Goal: Check status: Check status

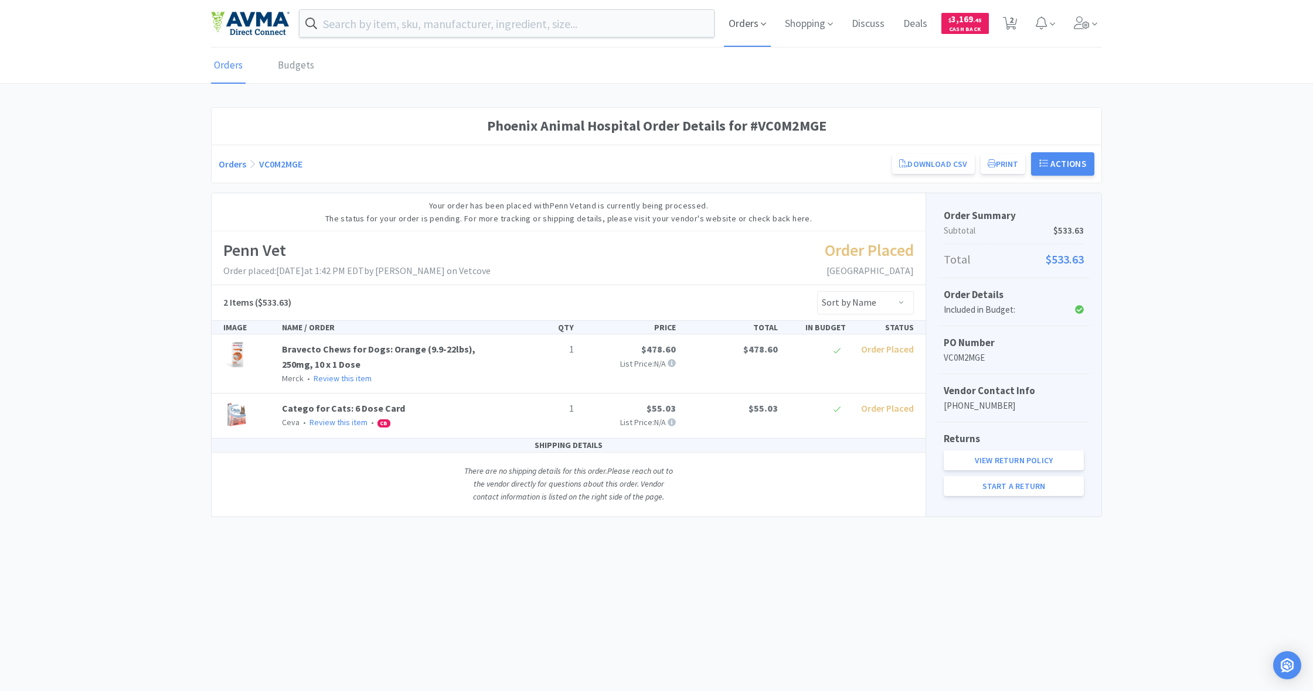
click at [746, 22] on span "Orders" at bounding box center [747, 23] width 47 height 47
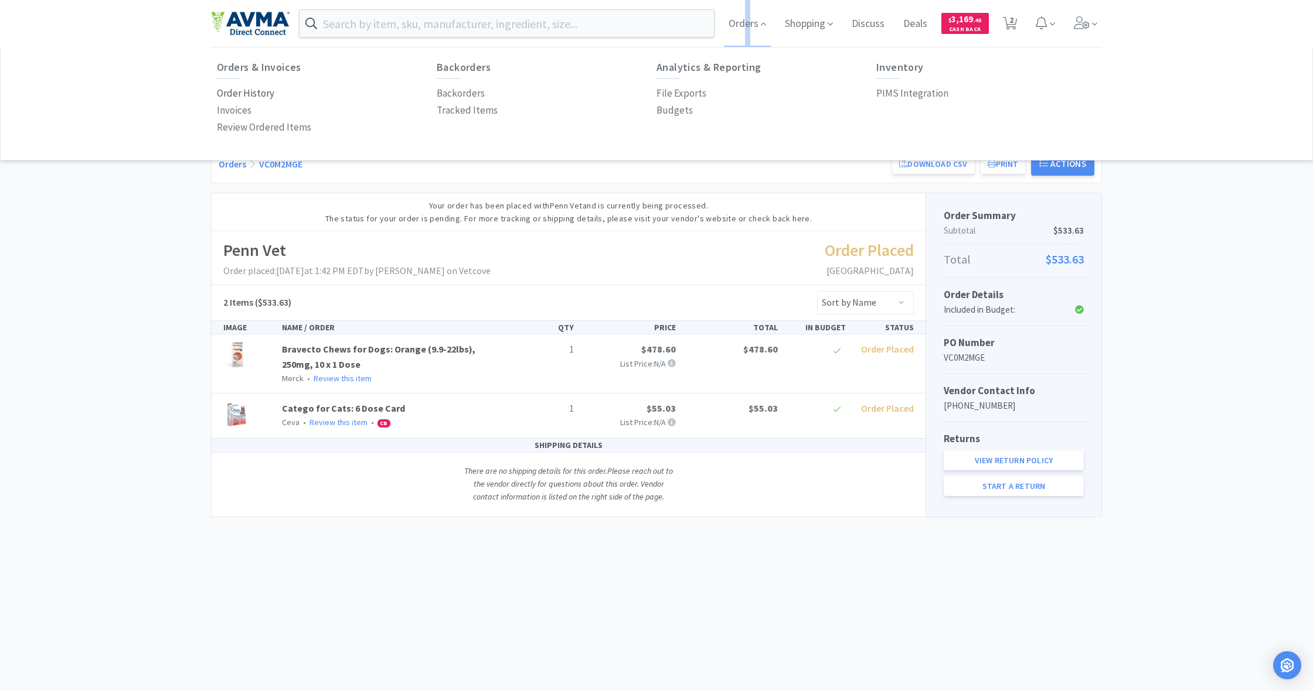
click at [237, 94] on p "Order History" at bounding box center [245, 94] width 57 height 16
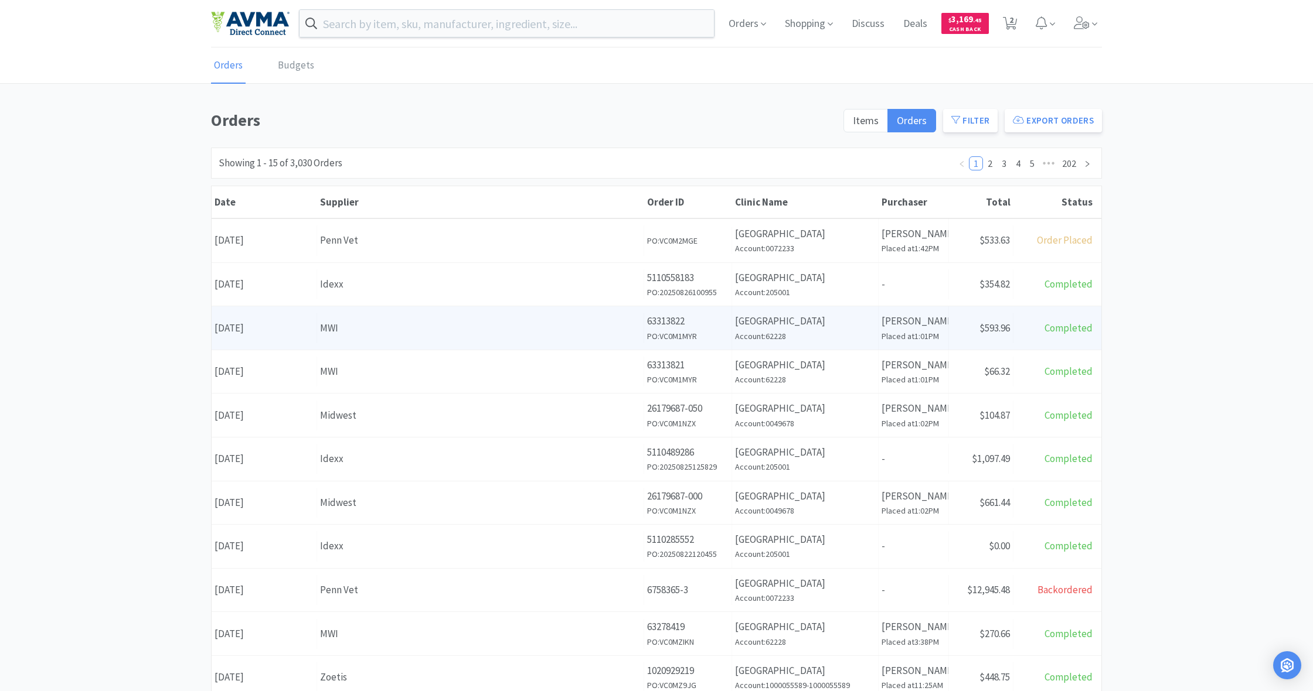
click at [553, 321] on div "MWI" at bounding box center [480, 329] width 321 height 16
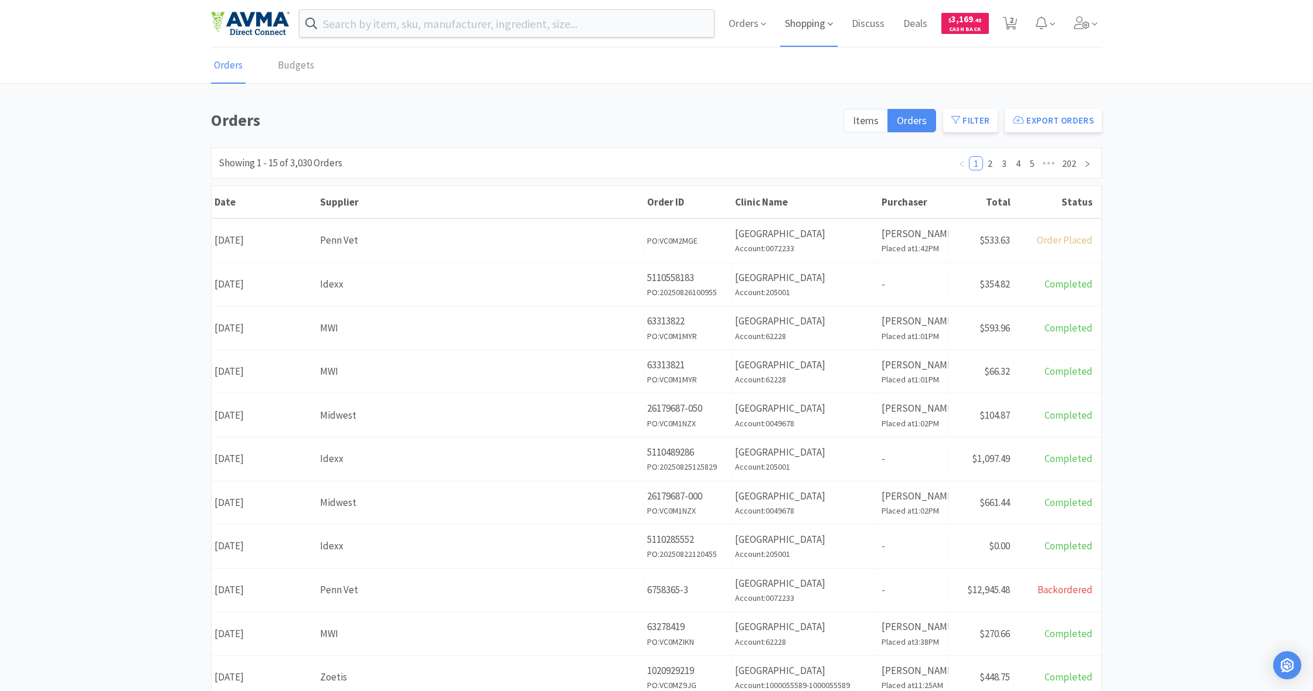
click at [809, 27] on span "Shopping" at bounding box center [808, 23] width 57 height 47
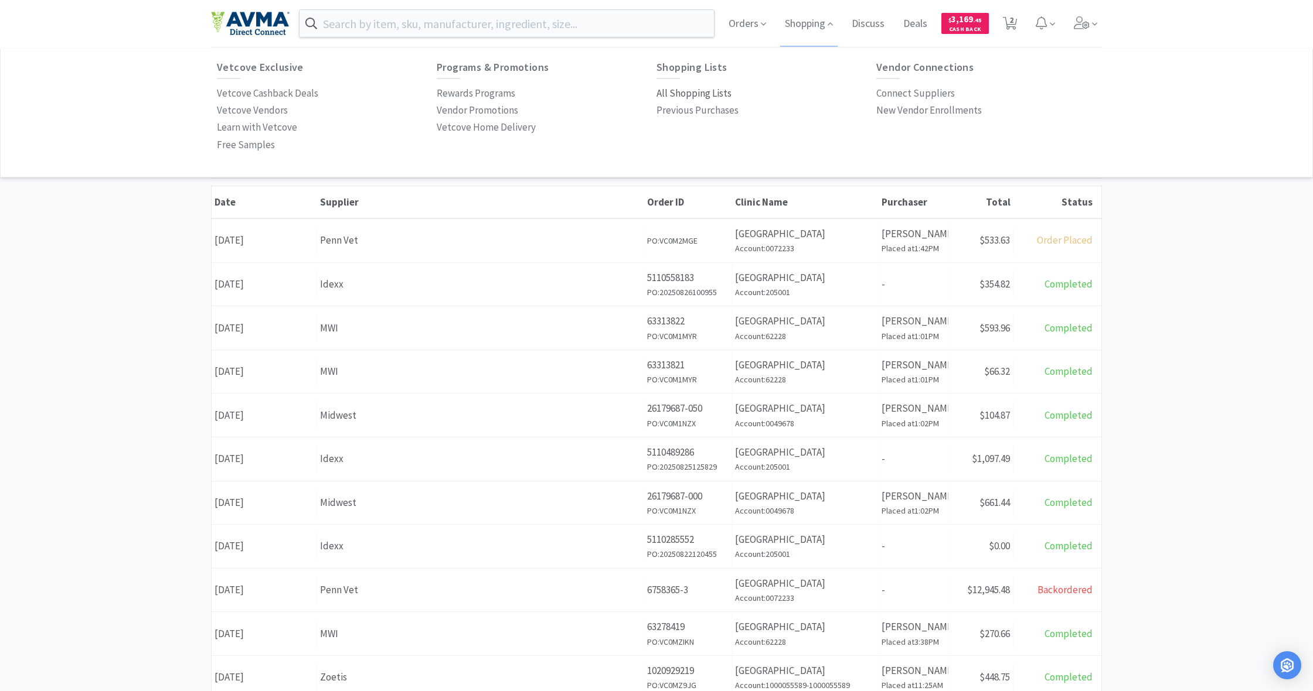
click at [694, 89] on p "All Shopping Lists" at bounding box center [693, 94] width 75 height 16
select select "1"
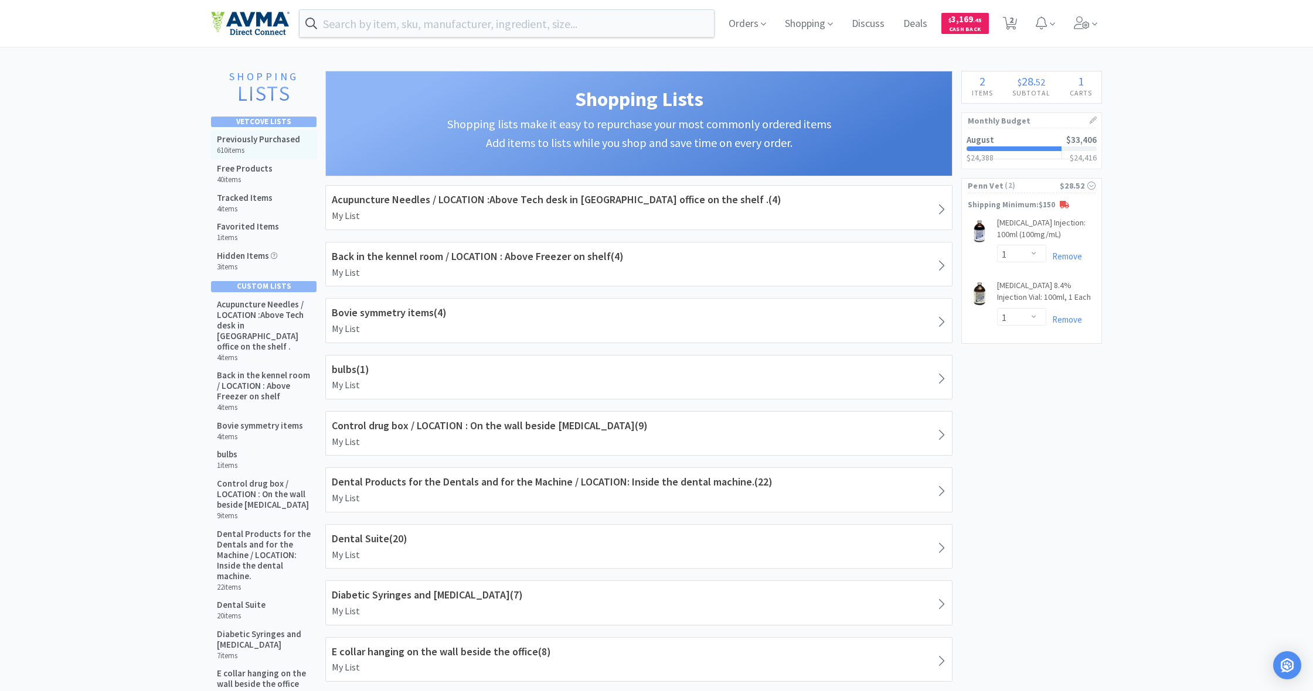
click at [276, 144] on div "Previously Purchased 610 items" at bounding box center [258, 144] width 83 height 21
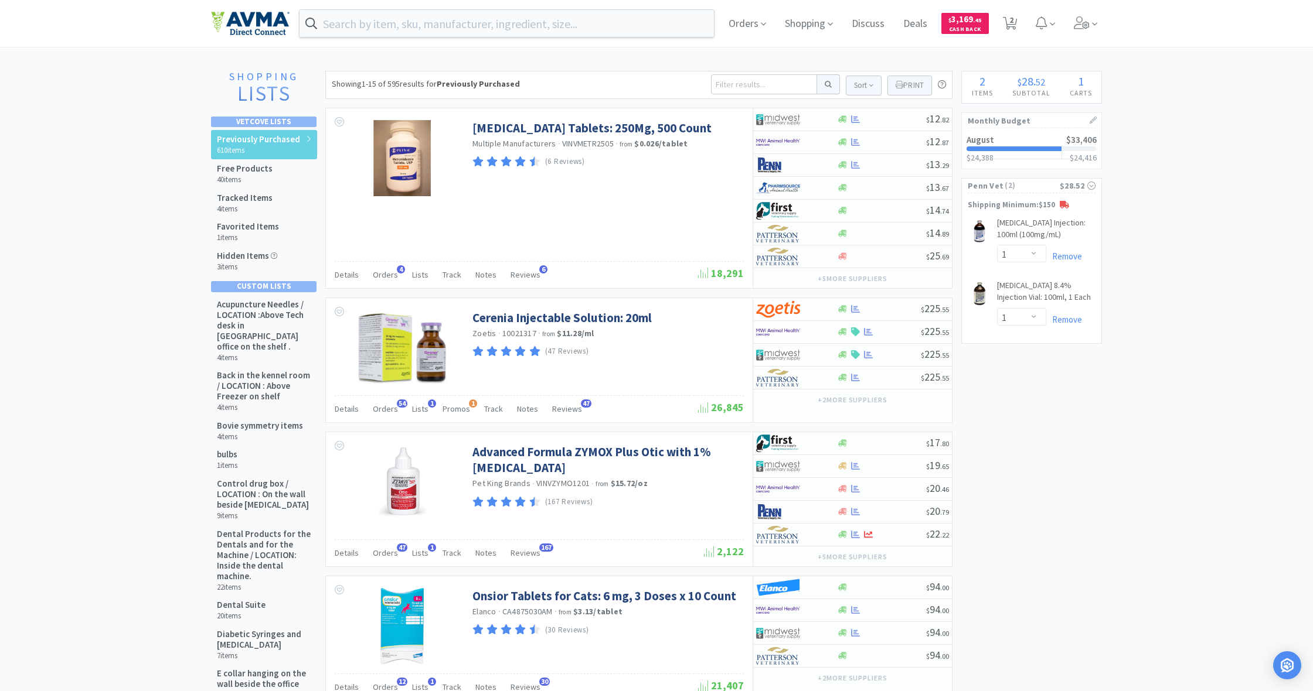
scroll to position [1, 0]
click at [737, 81] on input at bounding box center [764, 84] width 106 height 20
type input "pro"
click at [826, 83] on button at bounding box center [828, 83] width 23 height 20
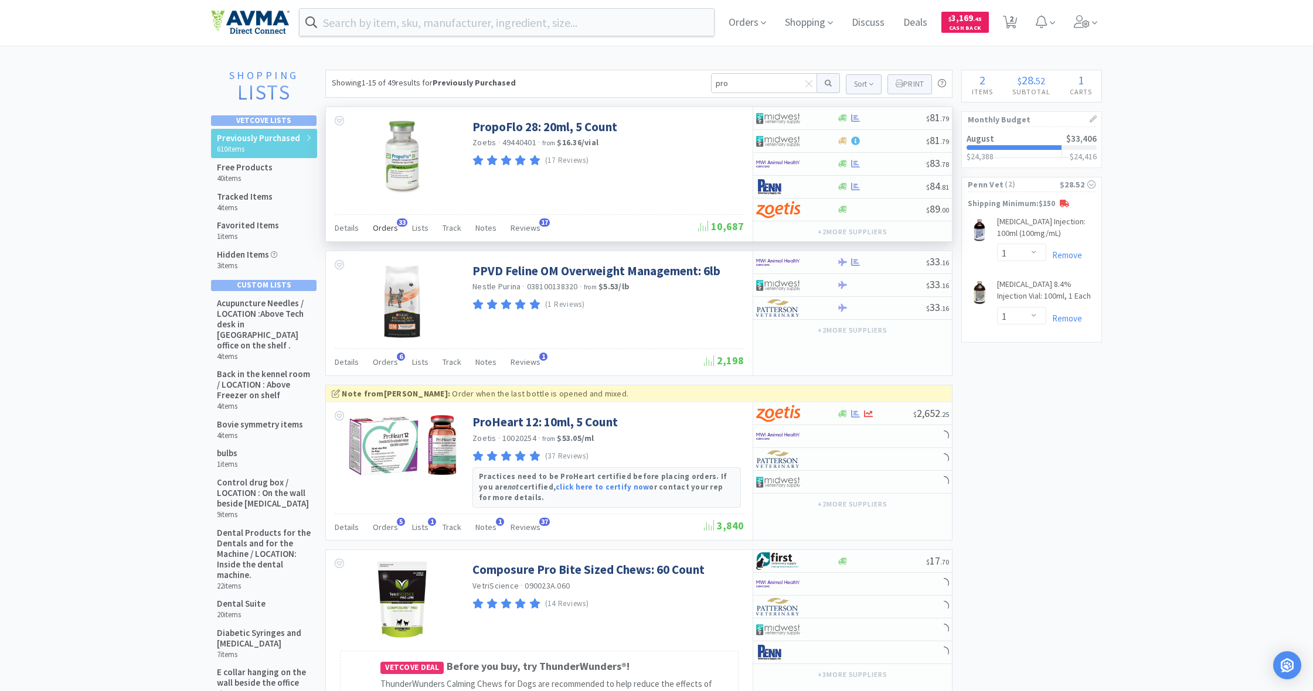
click at [387, 226] on span "Orders" at bounding box center [385, 228] width 25 height 11
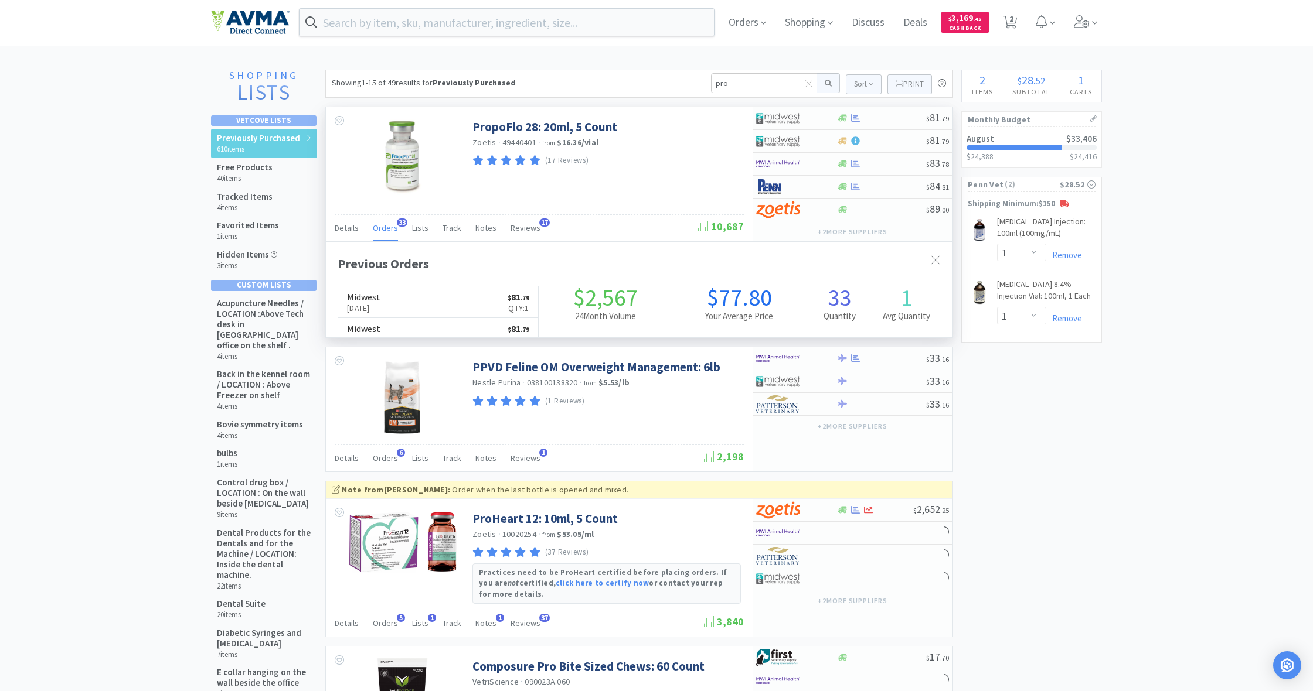
scroll to position [314, 626]
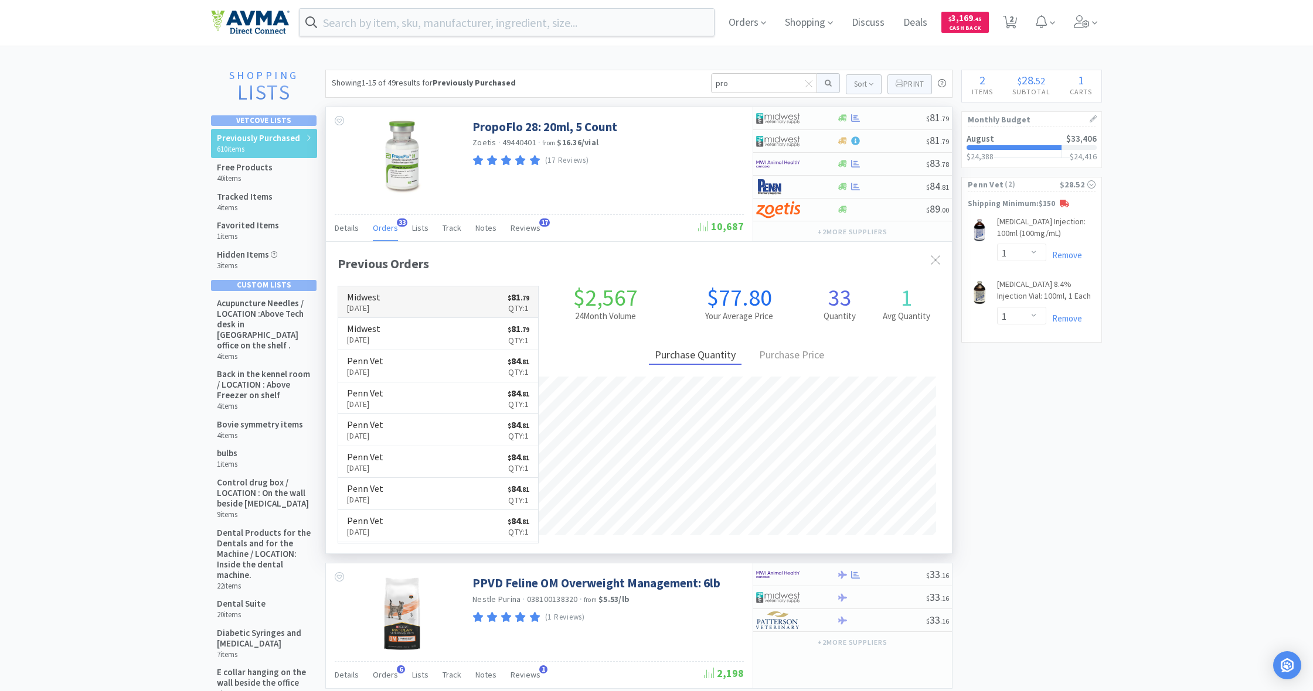
click at [410, 301] on link "Midwest [DATE] $ 81 . 79 Qty: 1" at bounding box center [438, 303] width 200 height 32
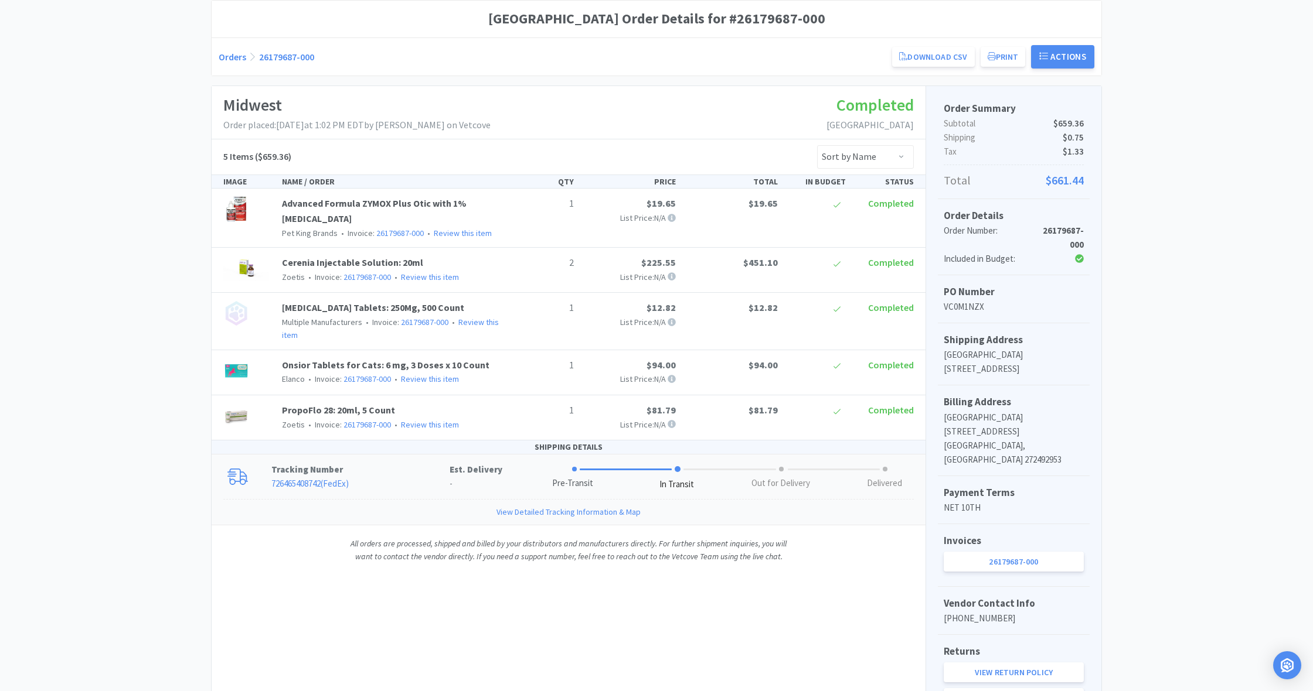
click at [547, 507] on link "View Detailed Tracking Information & Map" at bounding box center [568, 512] width 144 height 13
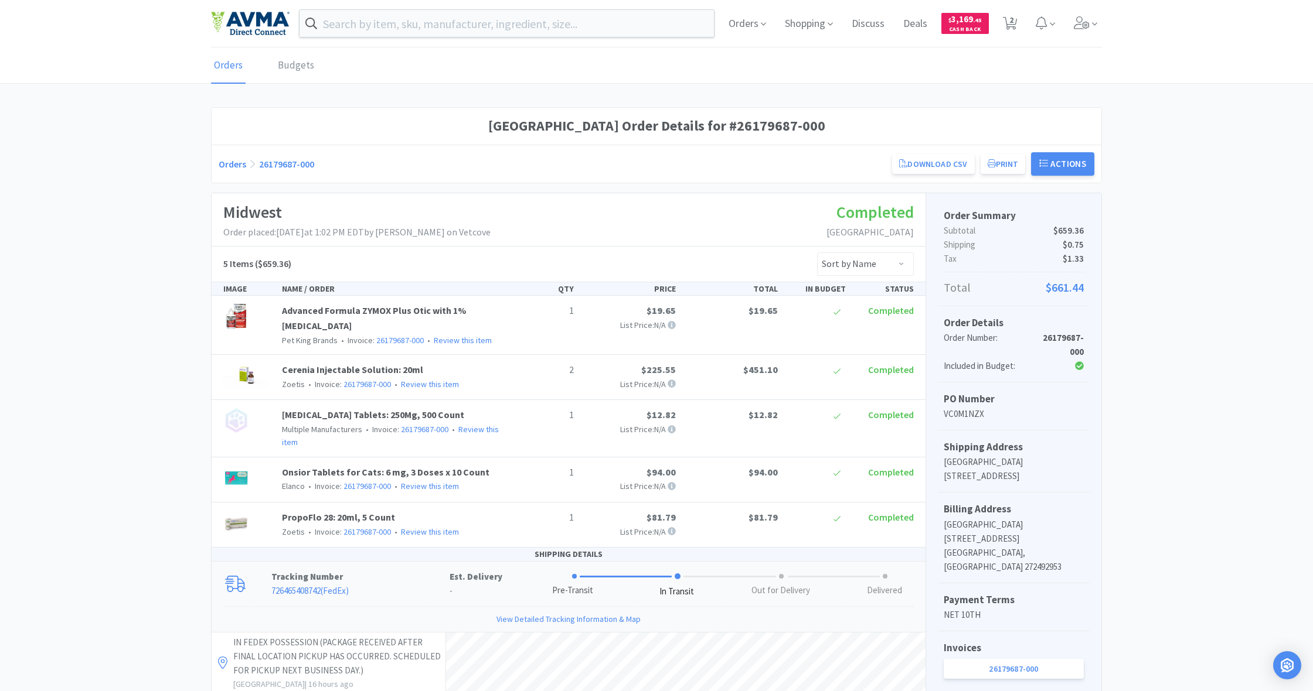
click at [231, 64] on link "Orders" at bounding box center [228, 66] width 35 height 36
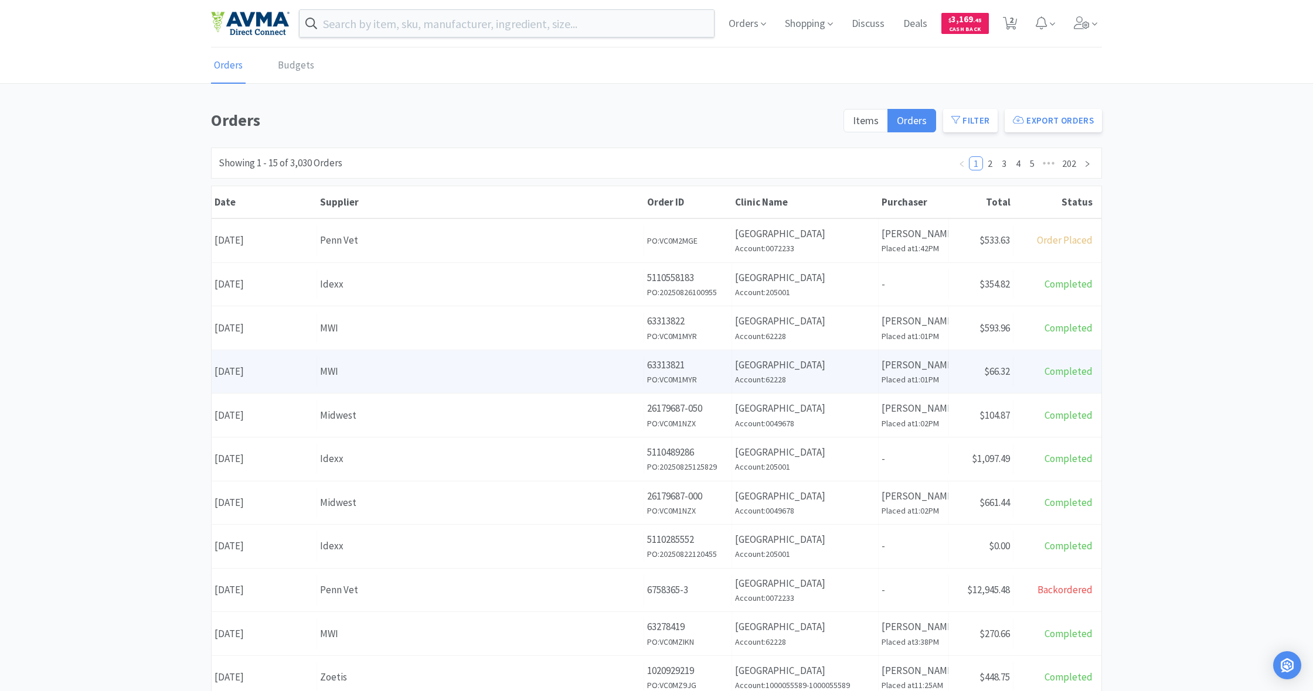
click at [524, 365] on div "MWI" at bounding box center [480, 372] width 321 height 16
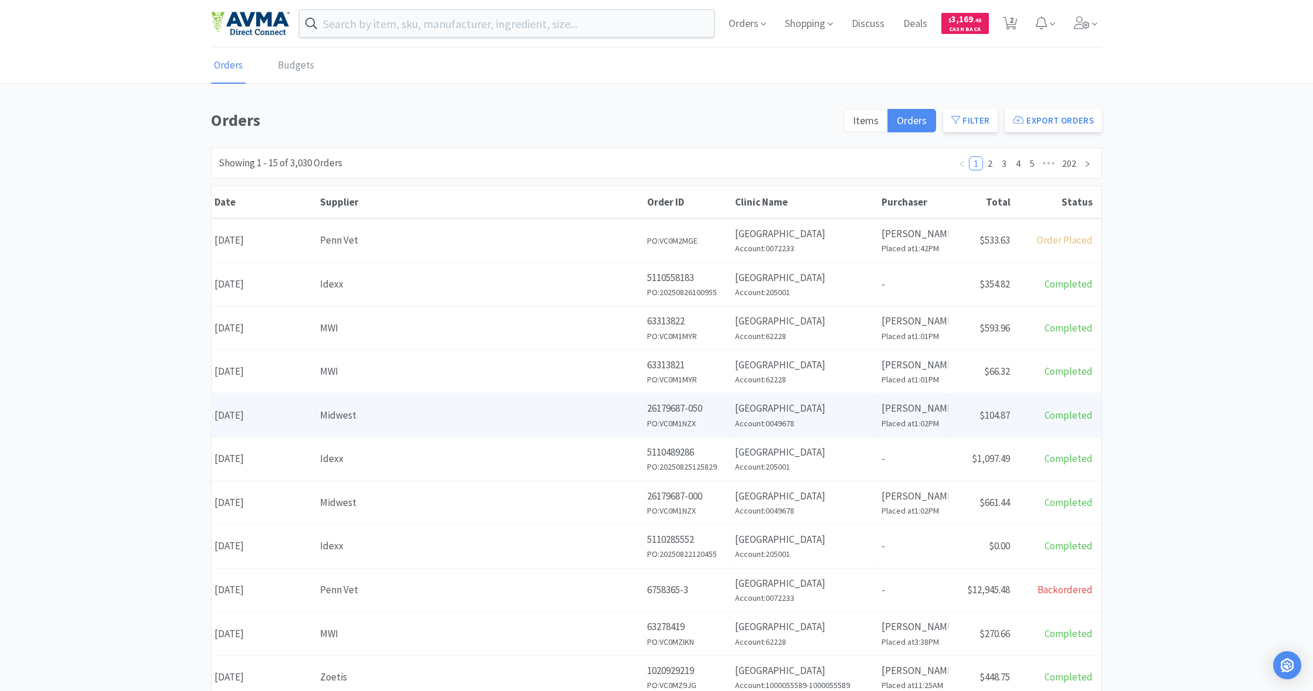
scroll to position [3, 0]
click at [557, 410] on div "Midwest" at bounding box center [480, 415] width 321 height 16
